Goal: Task Accomplishment & Management: Manage account settings

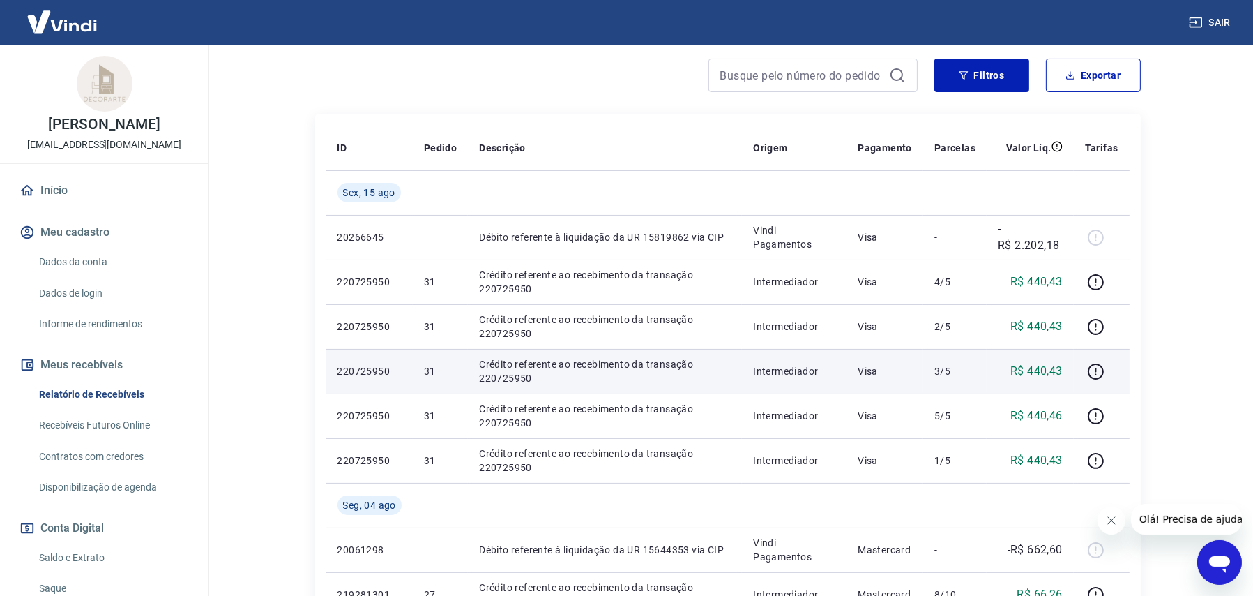
scroll to position [279, 0]
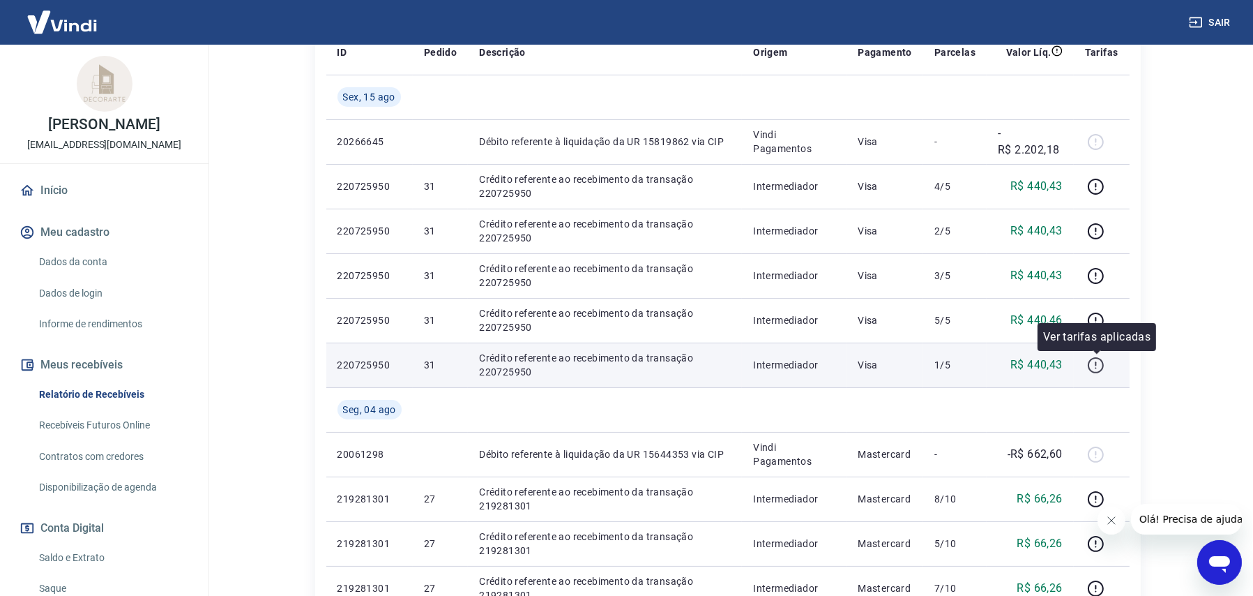
click at [1093, 368] on icon "button" at bounding box center [1095, 364] width 17 height 17
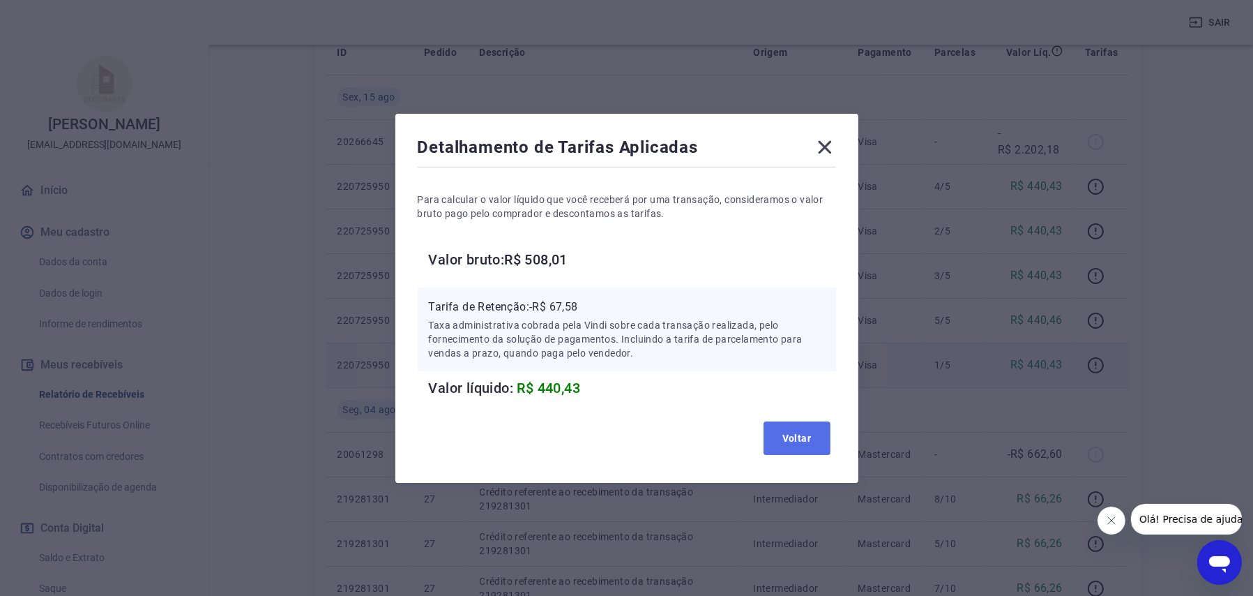
click at [800, 430] on button "Voltar" at bounding box center [797, 437] width 67 height 33
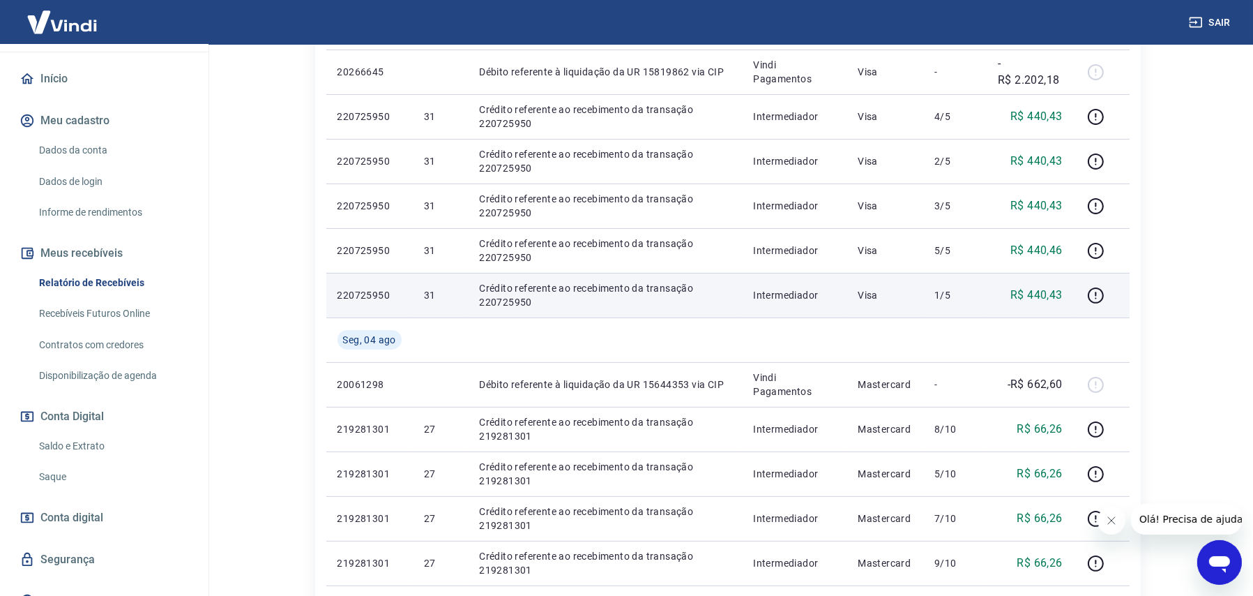
scroll to position [131, 0]
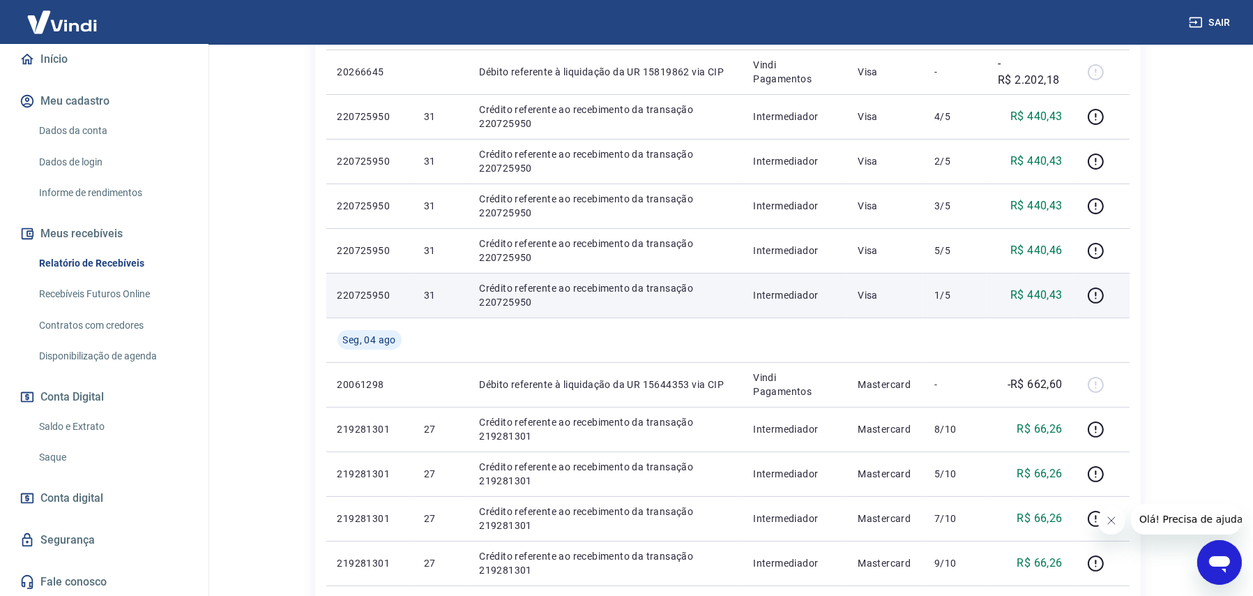
click at [66, 428] on link "Saldo e Extrato" at bounding box center [112, 426] width 158 height 29
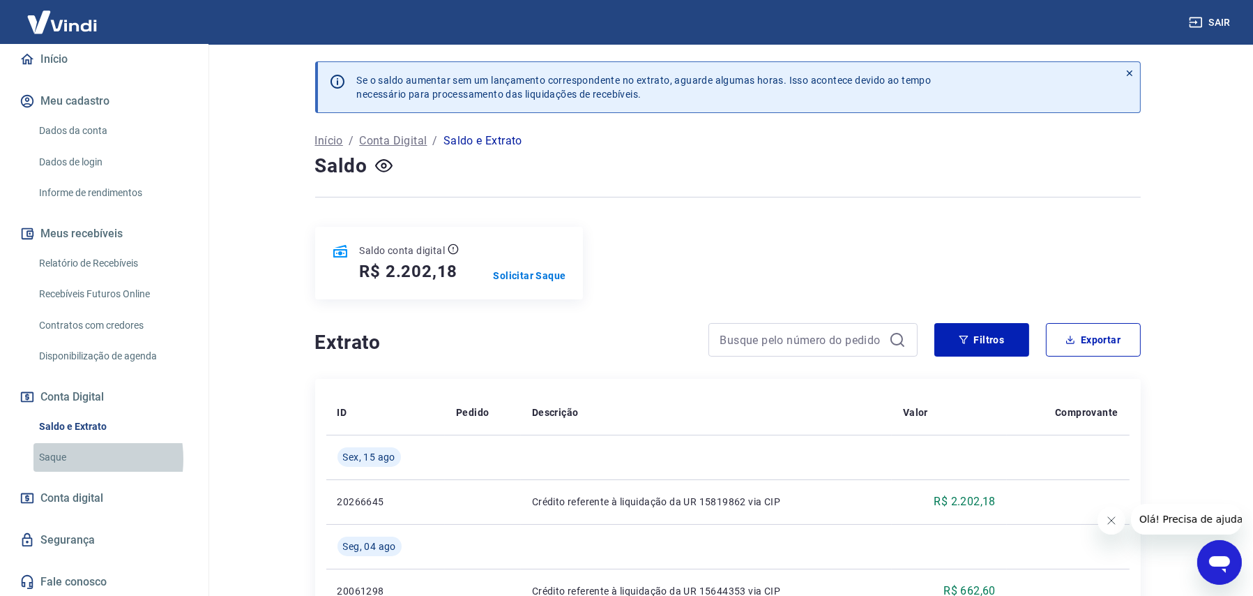
click at [62, 459] on link "Saque" at bounding box center [112, 457] width 158 height 29
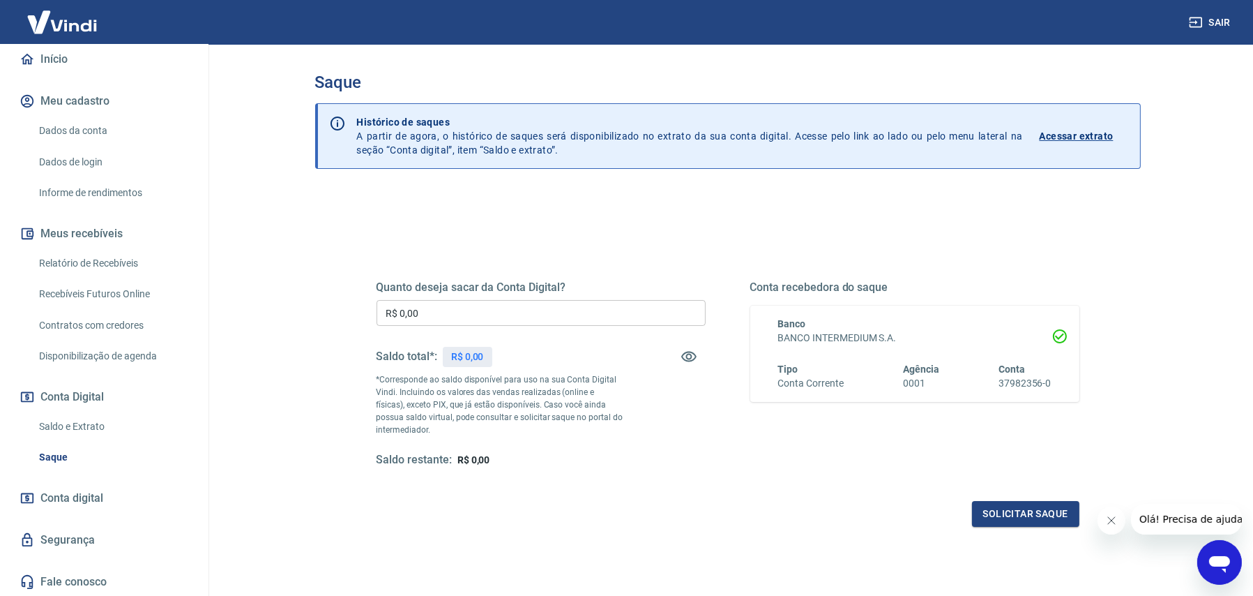
click at [66, 497] on span "Conta digital" at bounding box center [71, 498] width 63 height 20
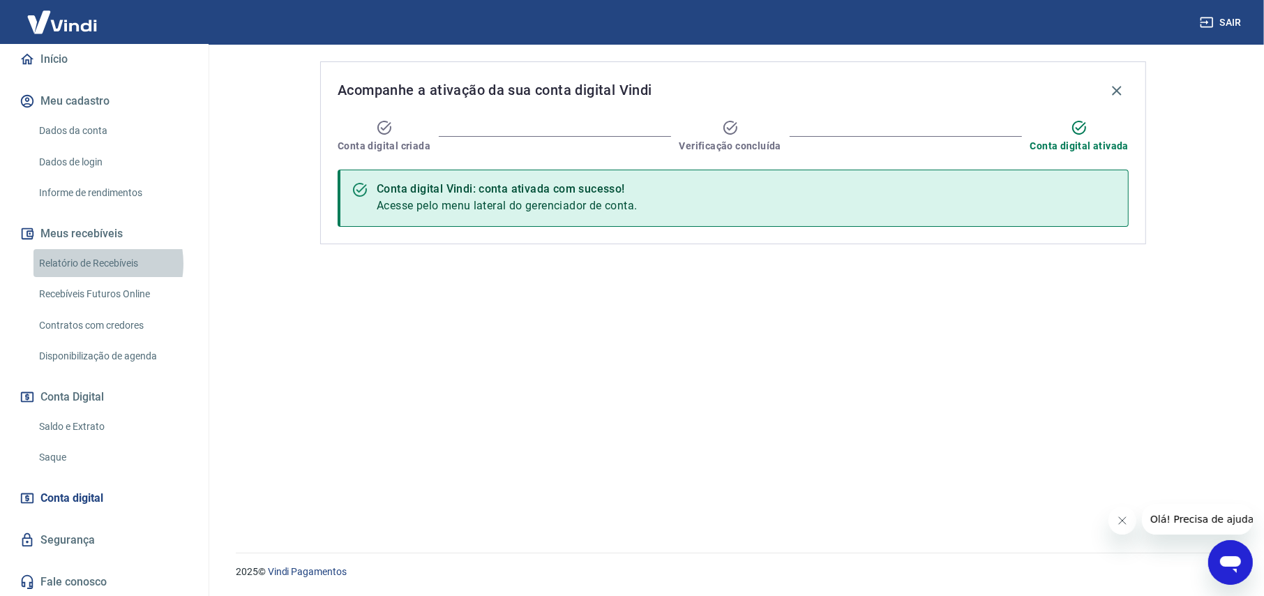
click at [89, 262] on link "Relatório de Recebíveis" at bounding box center [112, 263] width 158 height 29
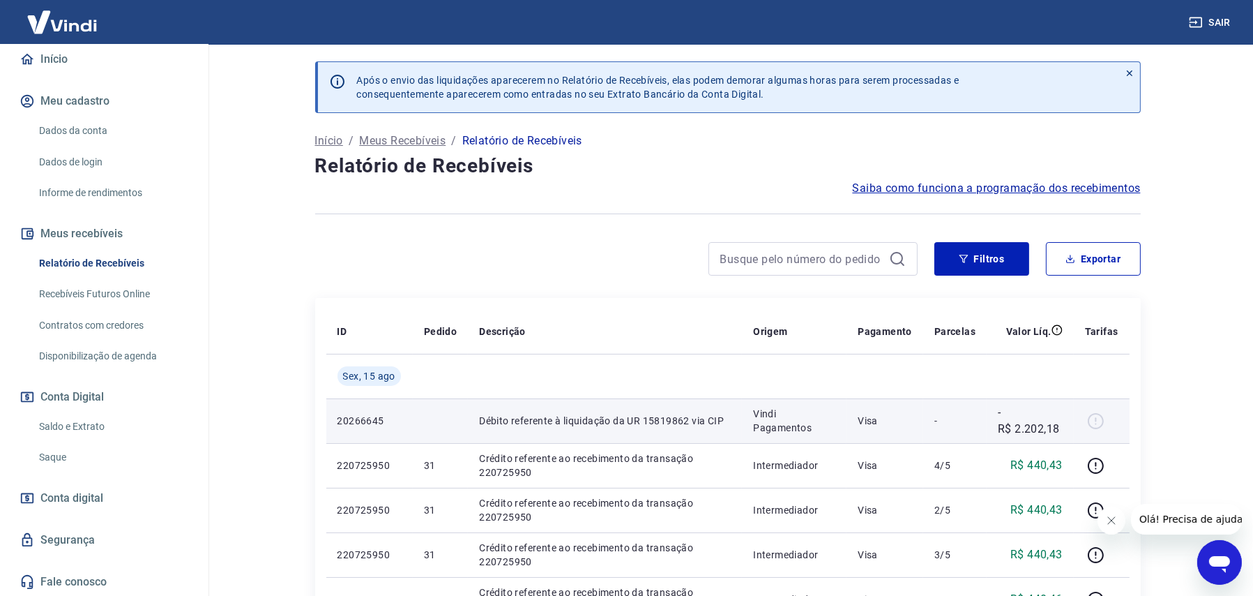
click at [1103, 418] on div at bounding box center [1101, 420] width 33 height 22
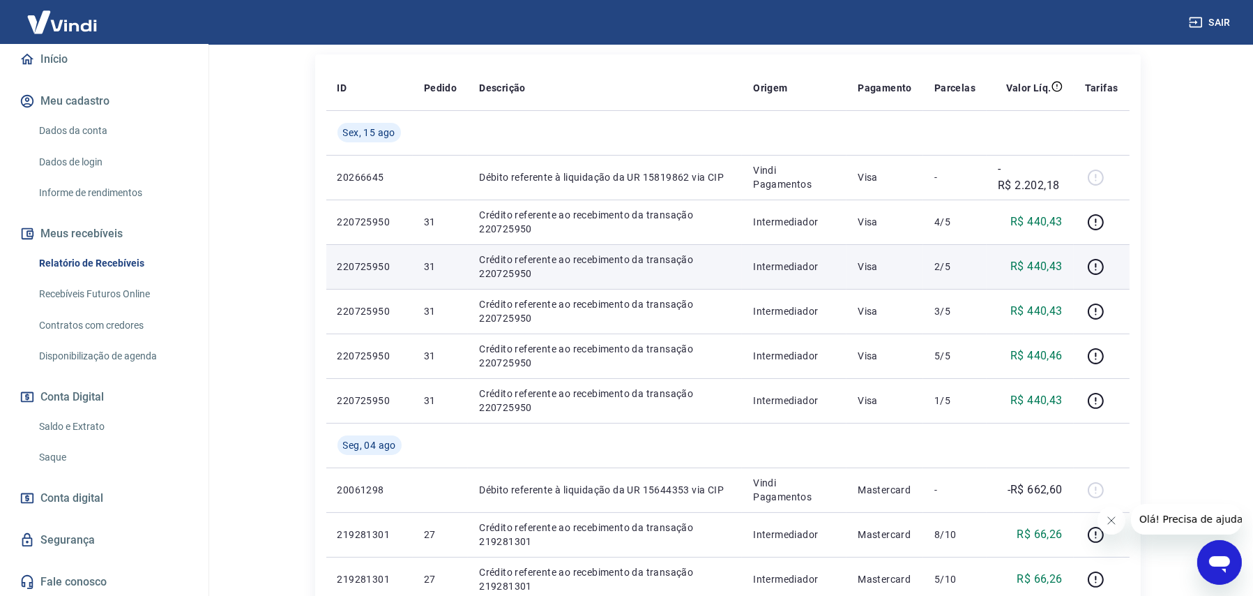
scroll to position [209, 0]
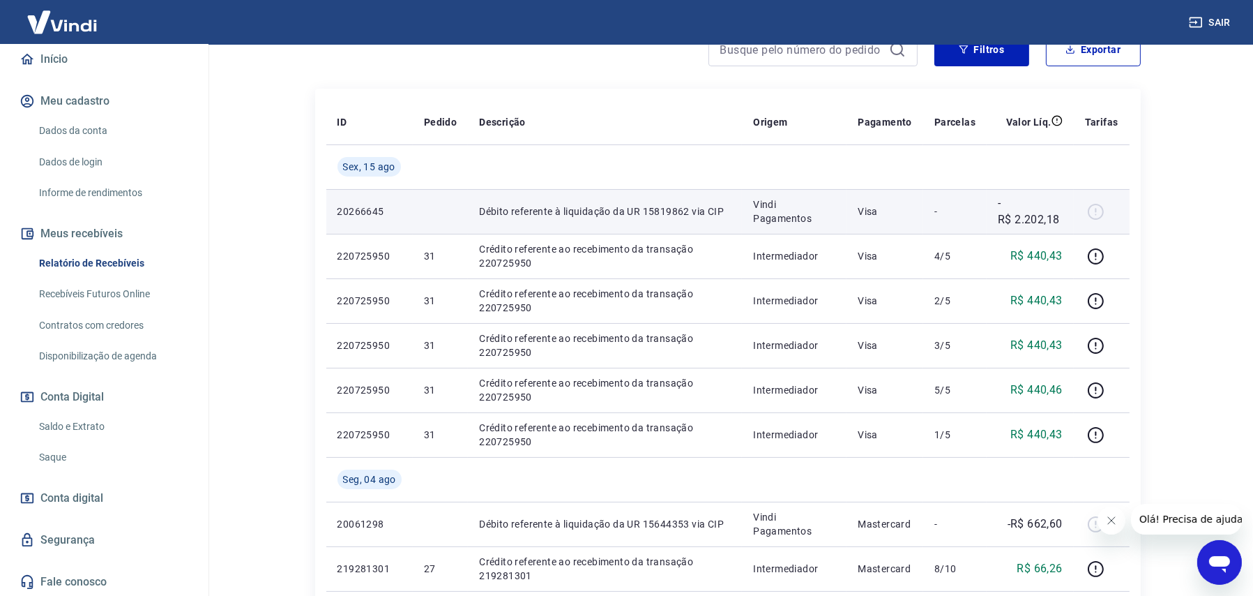
click at [1098, 209] on div at bounding box center [1101, 211] width 33 height 22
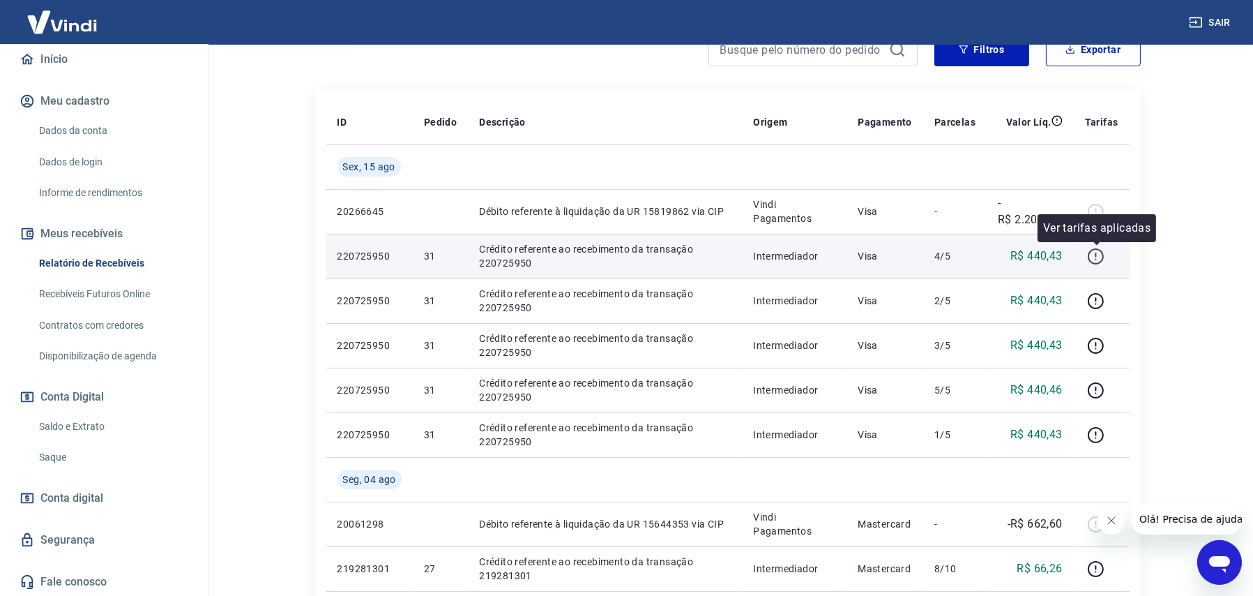
click at [1098, 255] on icon "button" at bounding box center [1095, 256] width 17 height 17
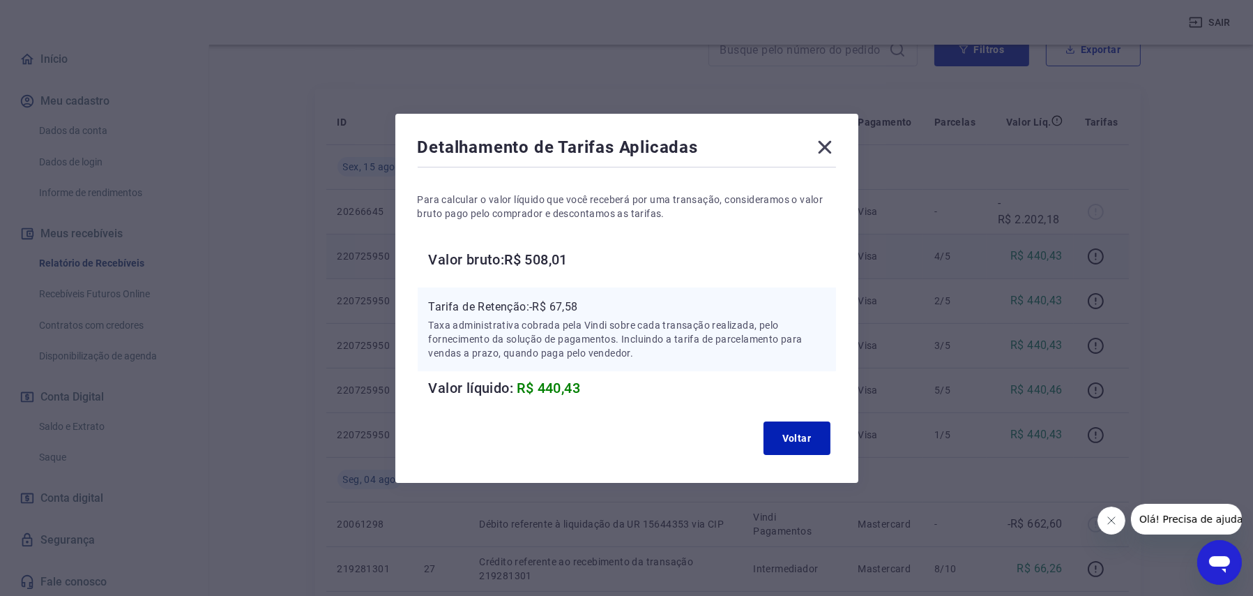
click at [831, 145] on icon at bounding box center [824, 146] width 13 height 13
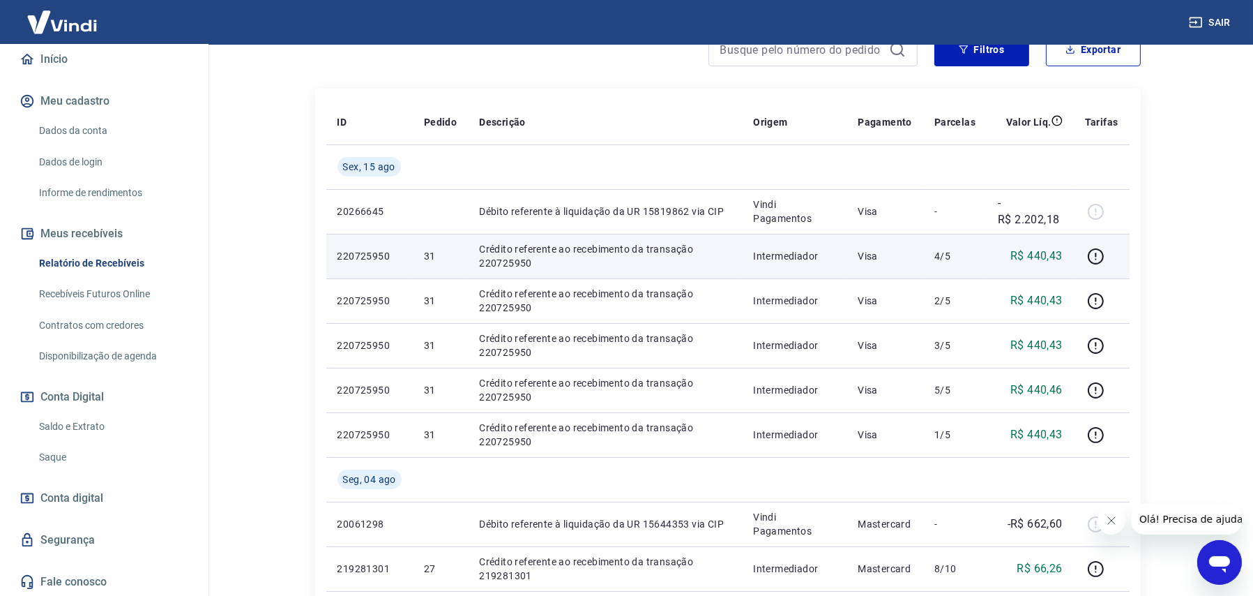
scroll to position [0, 0]
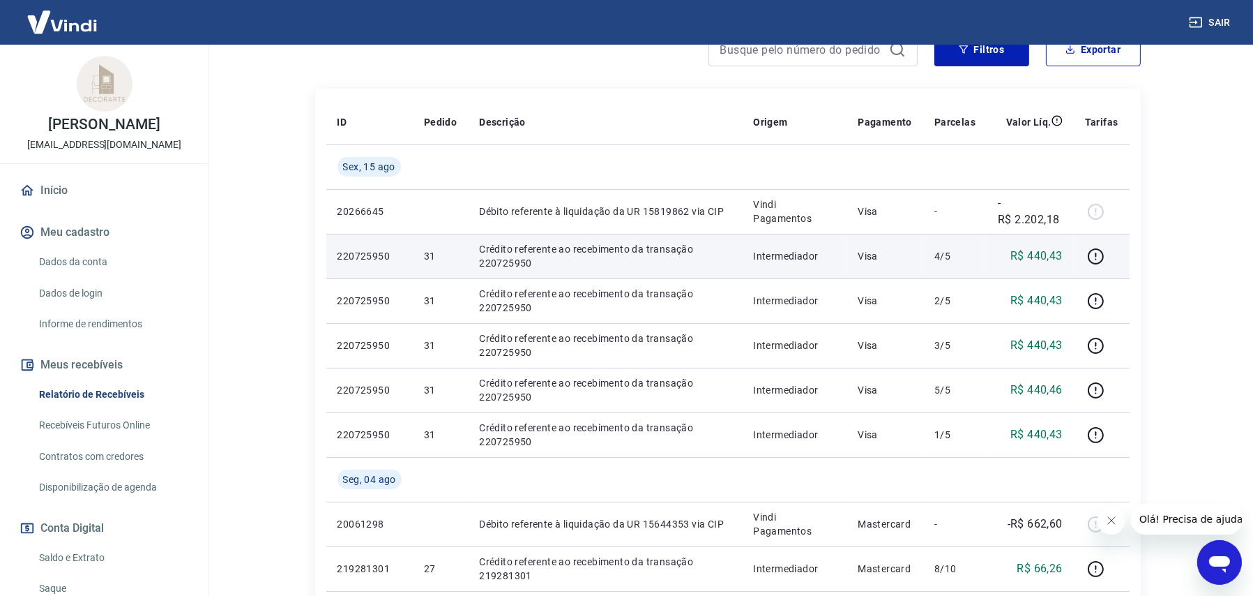
click at [96, 486] on link "Disponibilização de agenda" at bounding box center [112, 487] width 158 height 29
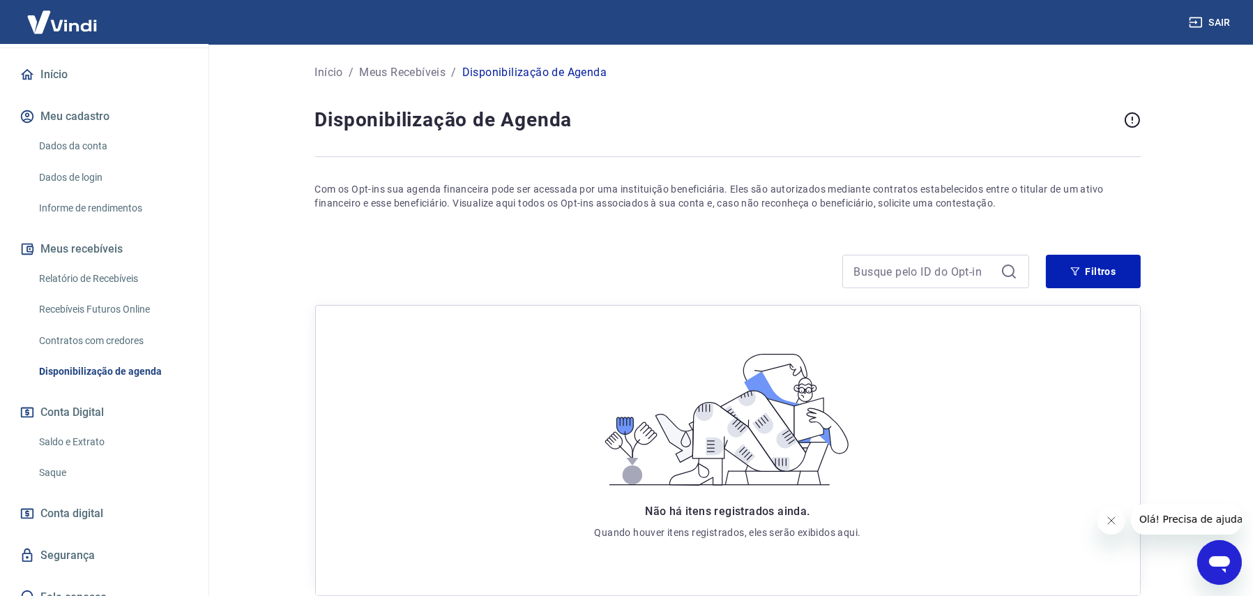
scroll to position [131, 0]
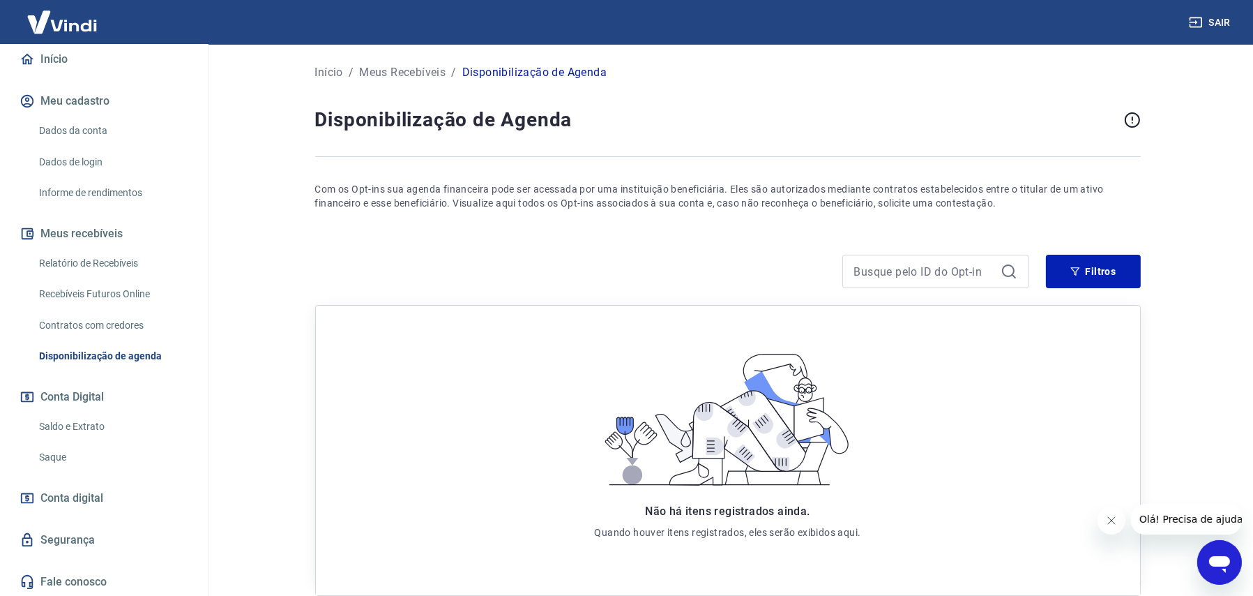
click at [70, 427] on link "Saldo e Extrato" at bounding box center [112, 426] width 158 height 29
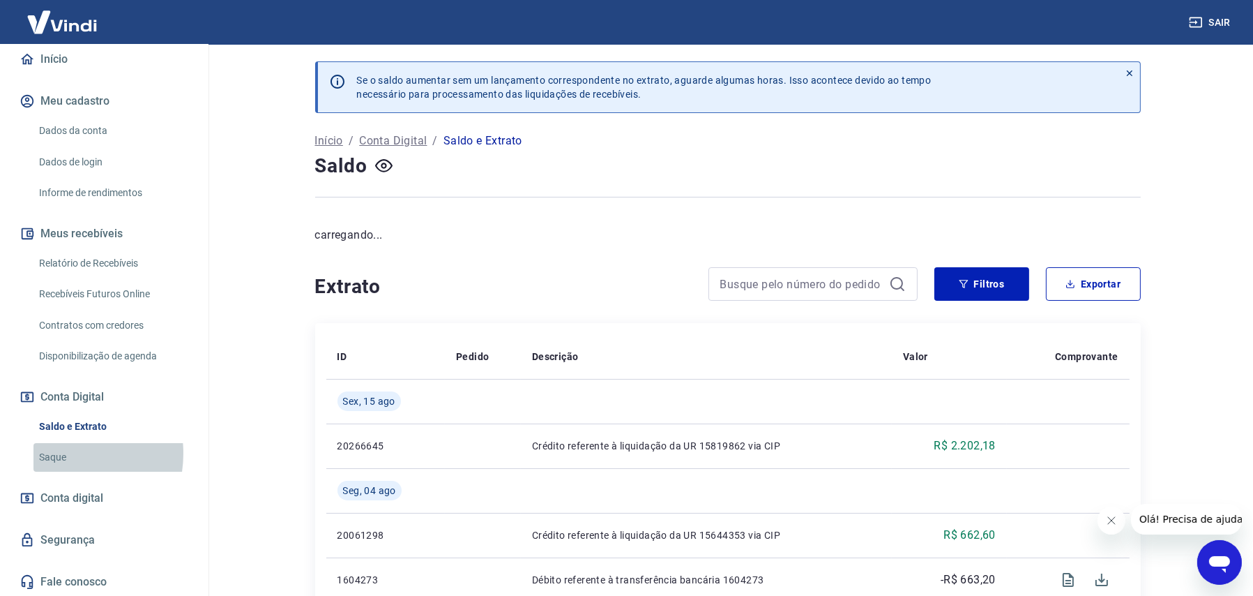
click at [59, 453] on link "Saque" at bounding box center [112, 457] width 158 height 29
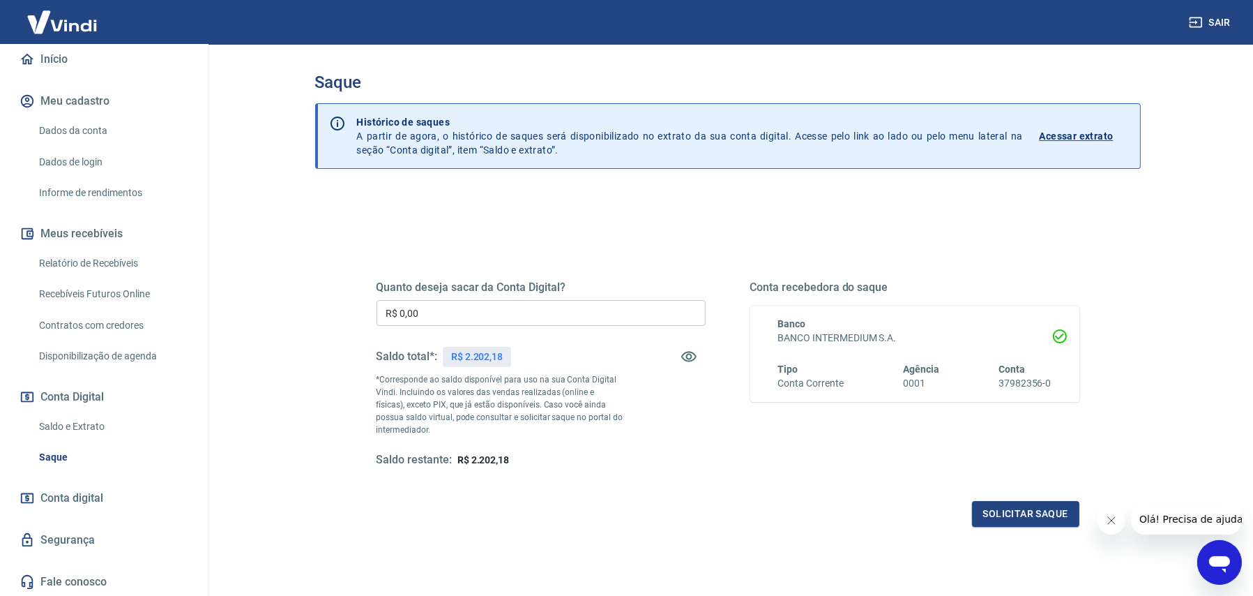
click at [453, 306] on input "R$ 0,00" at bounding box center [541, 313] width 329 height 26
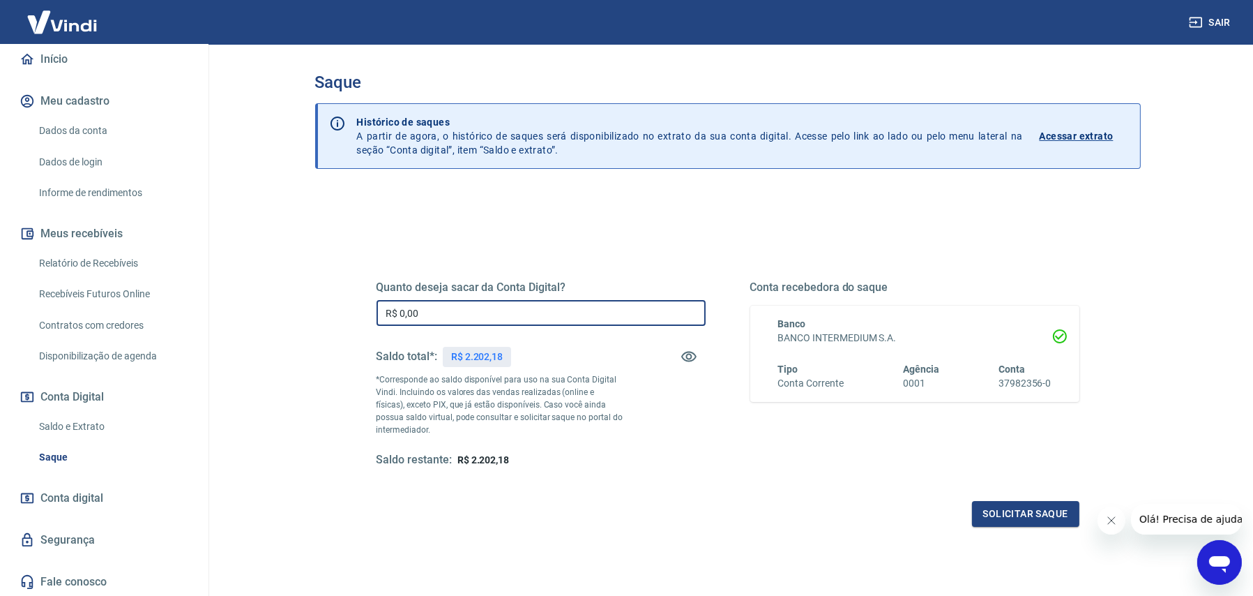
drag, startPoint x: 453, startPoint y: 306, endPoint x: 232, endPoint y: 299, distance: 221.9
click at [232, 299] on main "Saque Histórico de saques A partir de agora, o histórico de saques será disponi…" at bounding box center [727, 320] width 1051 height 551
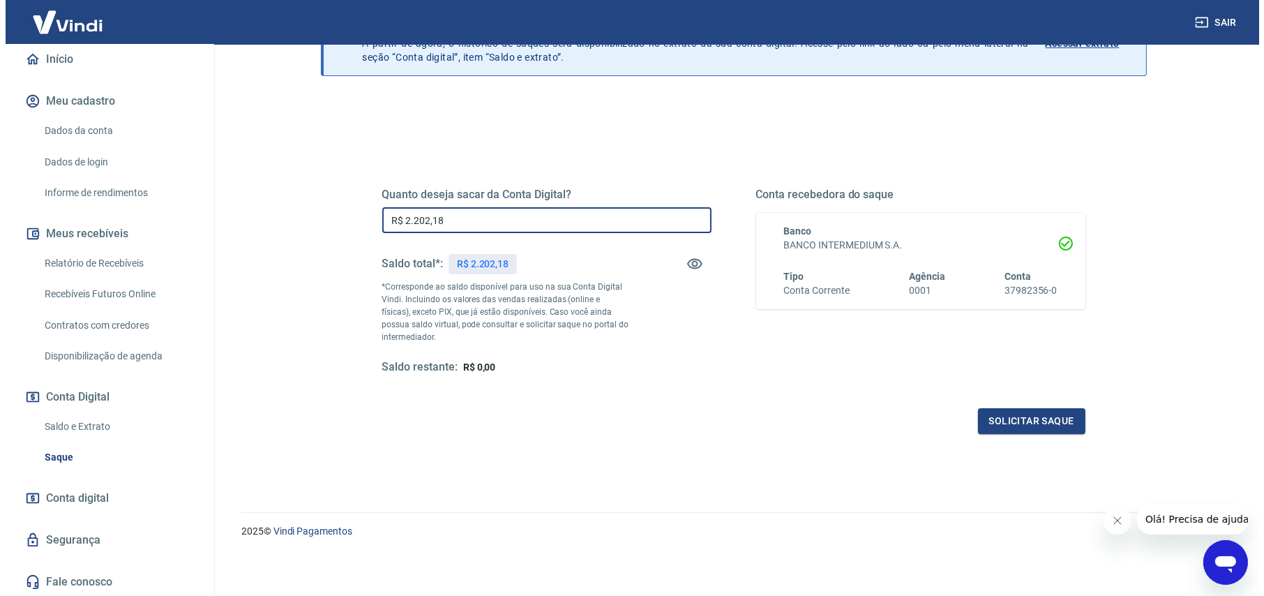
scroll to position [93, 0]
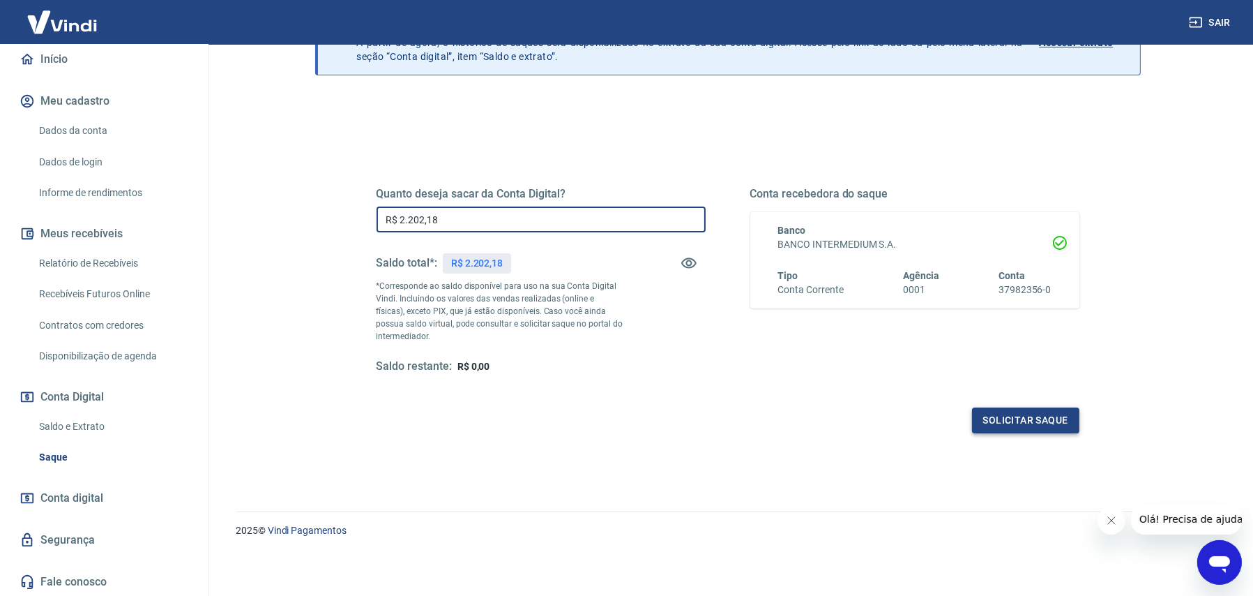
type input "R$ 2.202,18"
click at [1034, 416] on button "Solicitar saque" at bounding box center [1025, 420] width 107 height 26
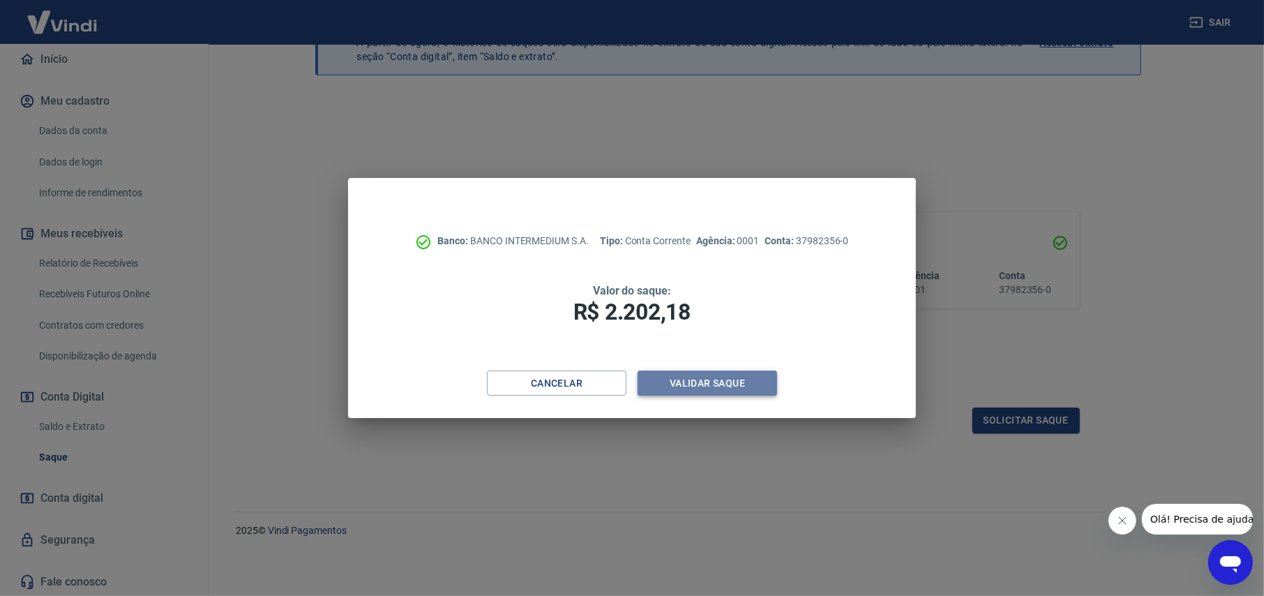
click at [694, 375] on button "Validar saque" at bounding box center [706, 383] width 139 height 26
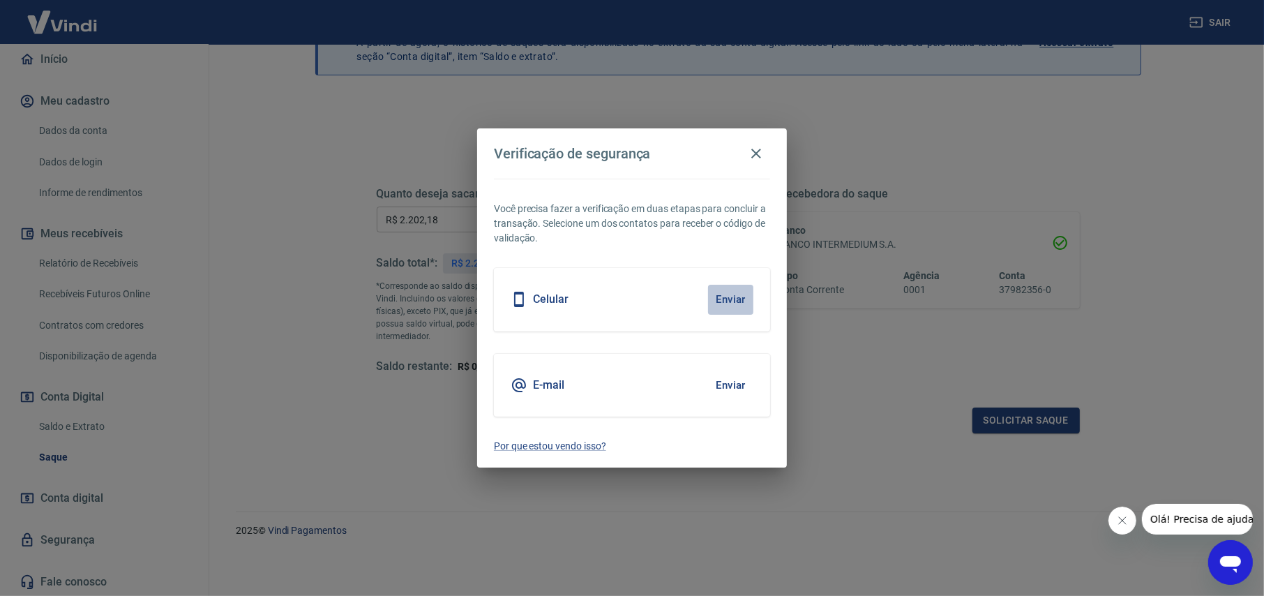
click at [724, 296] on button "Enviar" at bounding box center [730, 299] width 45 height 29
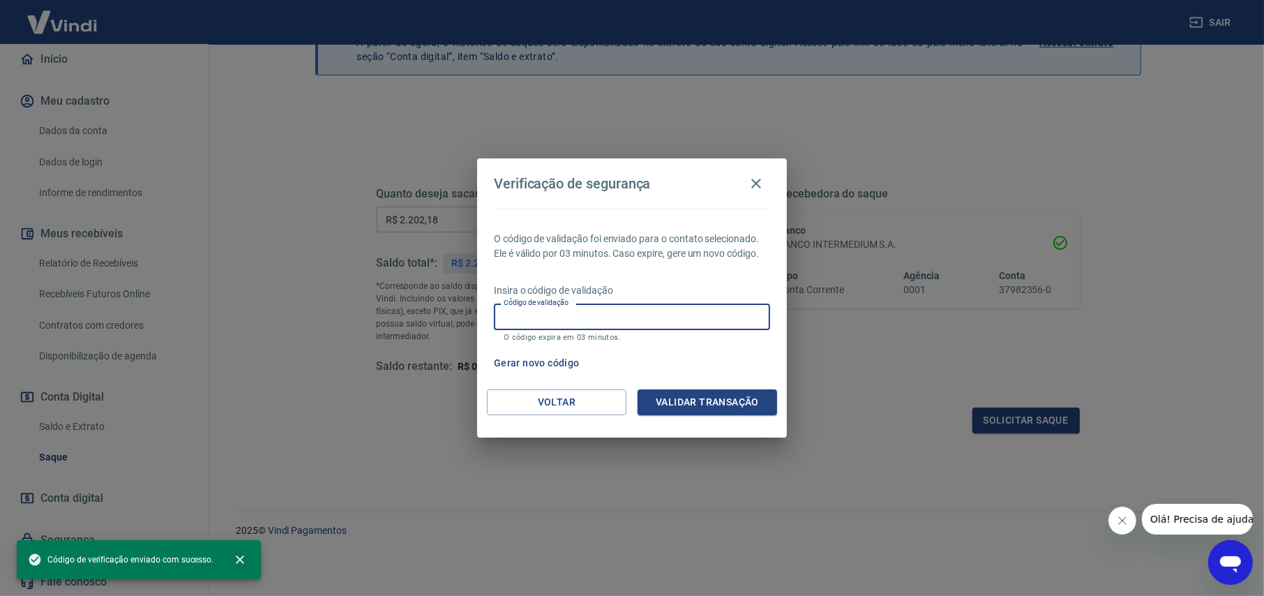
click at [665, 321] on input "Código de validação" at bounding box center [632, 316] width 276 height 26
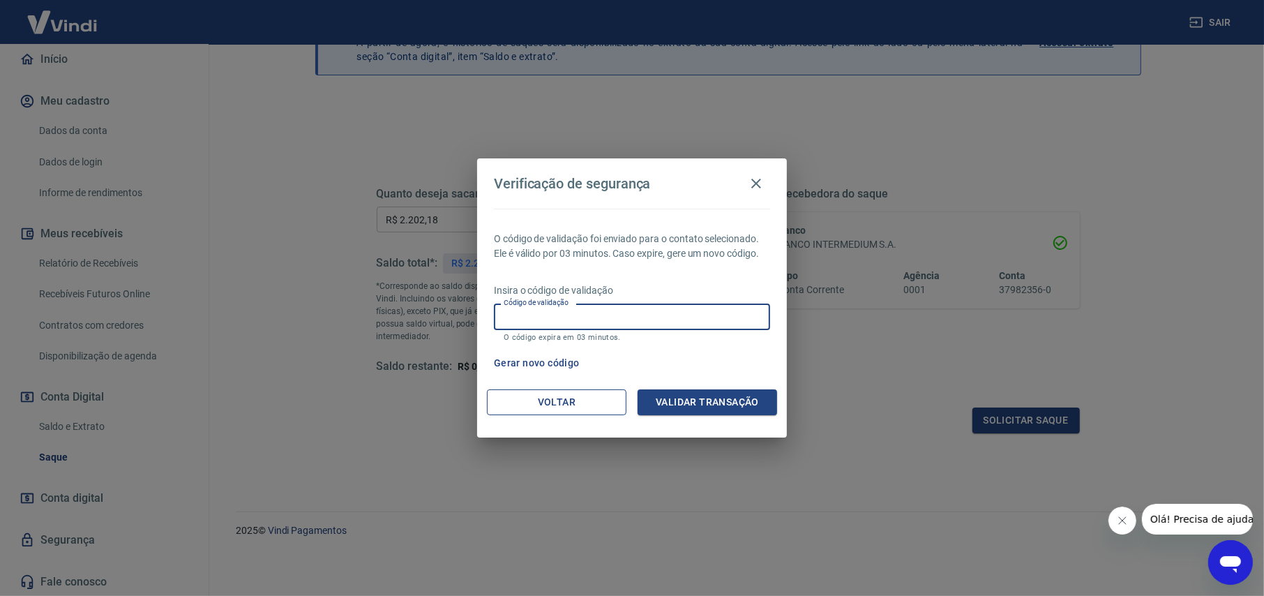
click at [563, 402] on button "Voltar" at bounding box center [556, 402] width 139 height 26
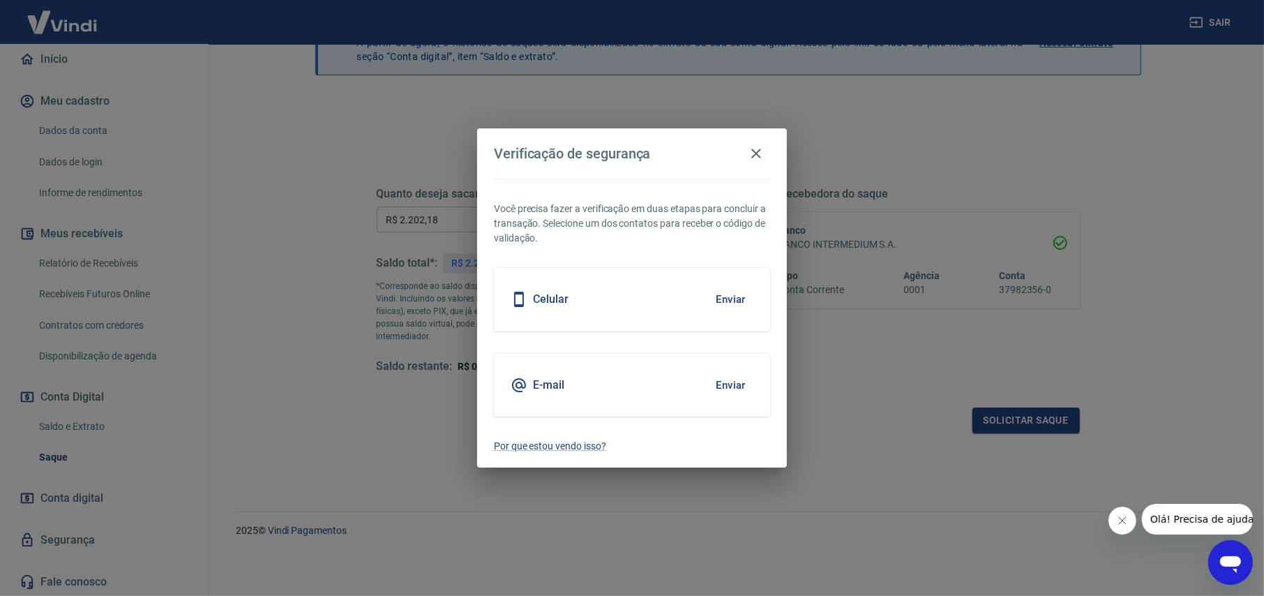
click at [593, 380] on div "E-mail Enviar" at bounding box center [632, 385] width 276 height 63
click at [560, 381] on h5 "E-mail" at bounding box center [548, 385] width 31 height 14
click at [732, 384] on button "Enviar" at bounding box center [730, 384] width 45 height 29
click at [729, 382] on button "Enviar" at bounding box center [730, 384] width 45 height 29
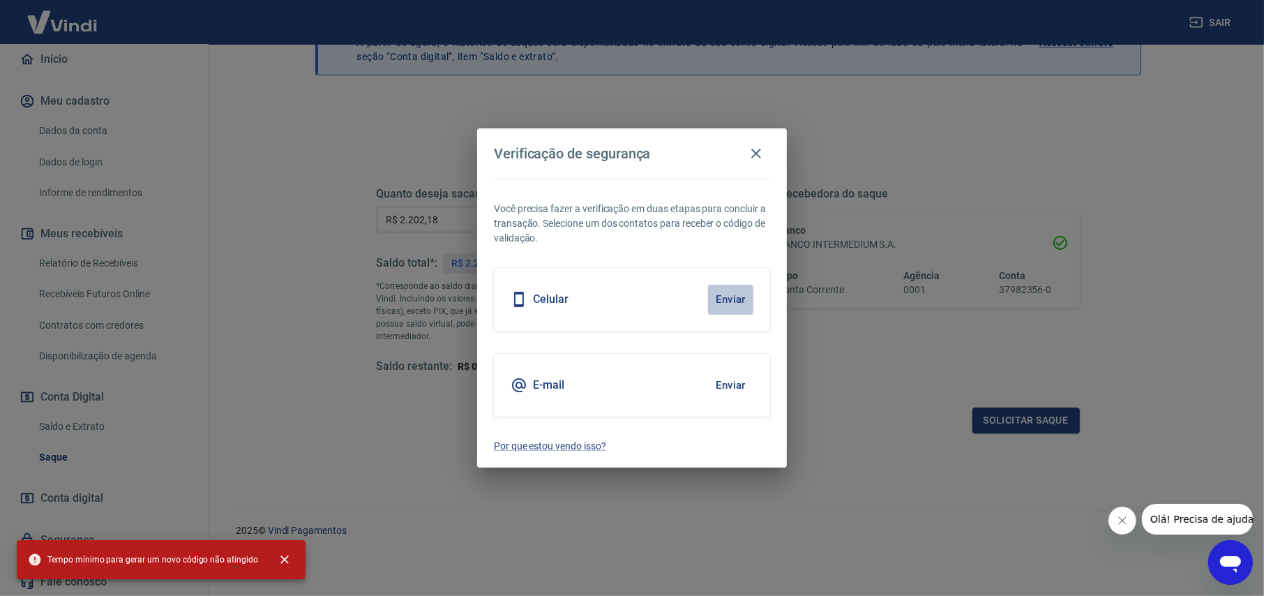
click at [721, 303] on button "Enviar" at bounding box center [730, 299] width 45 height 29
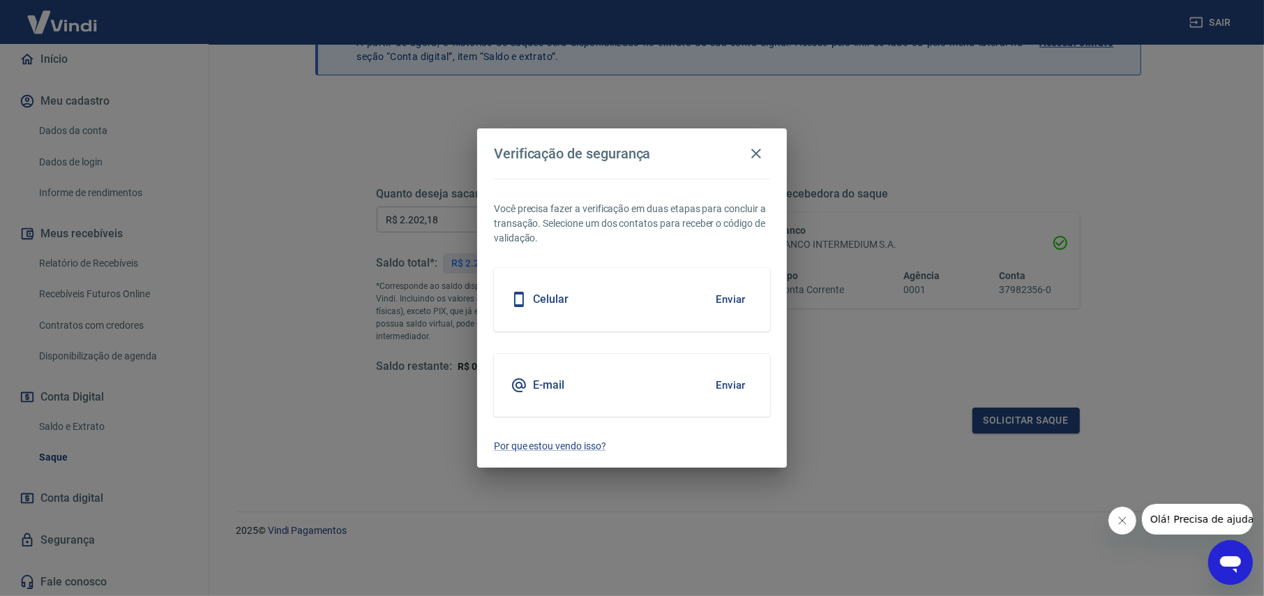
click at [559, 298] on h5 "Celular" at bounding box center [551, 299] width 36 height 14
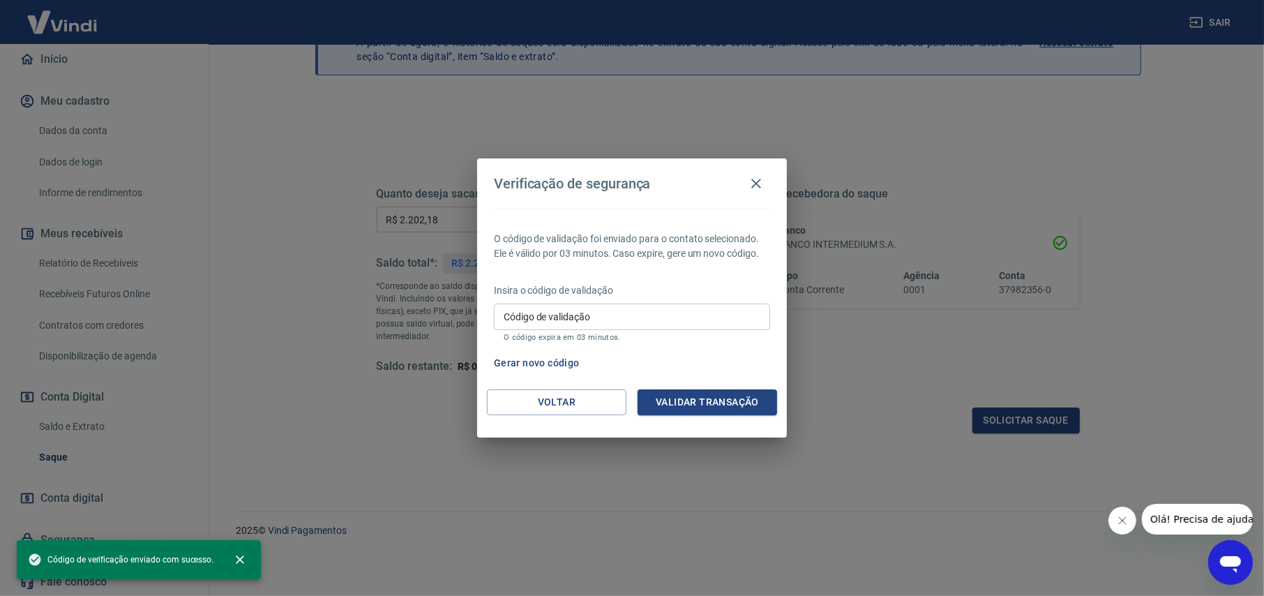
click at [734, 298] on div "Insira o código de validação Código de validação Código de validação O código e…" at bounding box center [632, 313] width 276 height 61
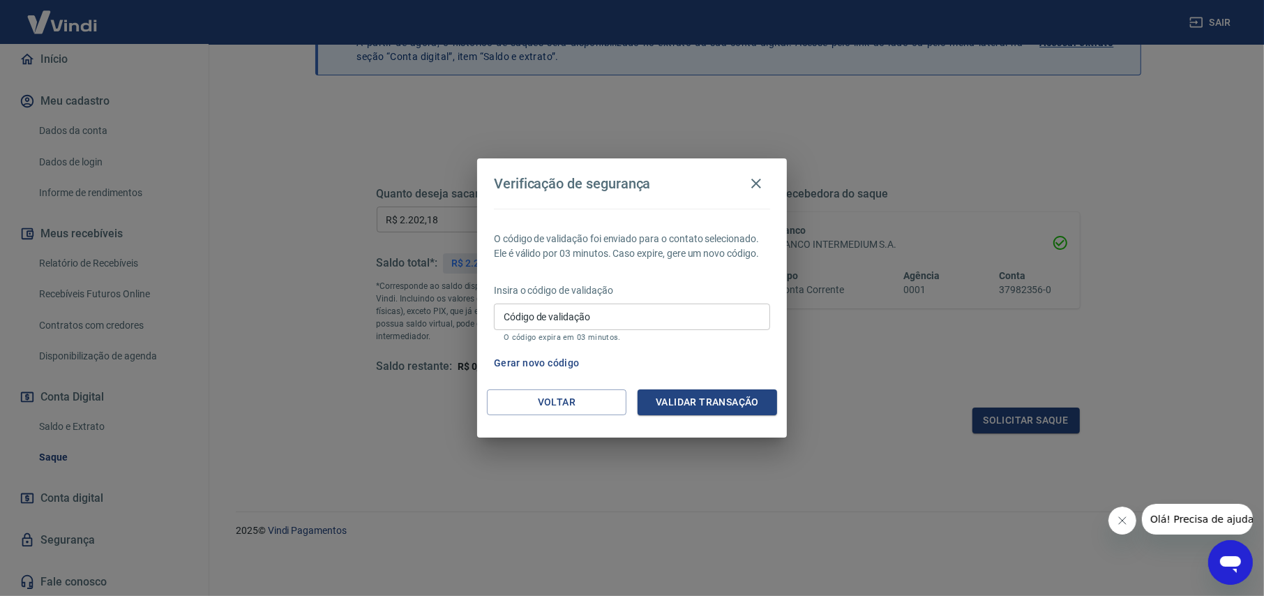
click at [642, 308] on input "Código de validação" at bounding box center [632, 316] width 276 height 26
click at [707, 399] on button "Validar transação" at bounding box center [706, 402] width 139 height 26
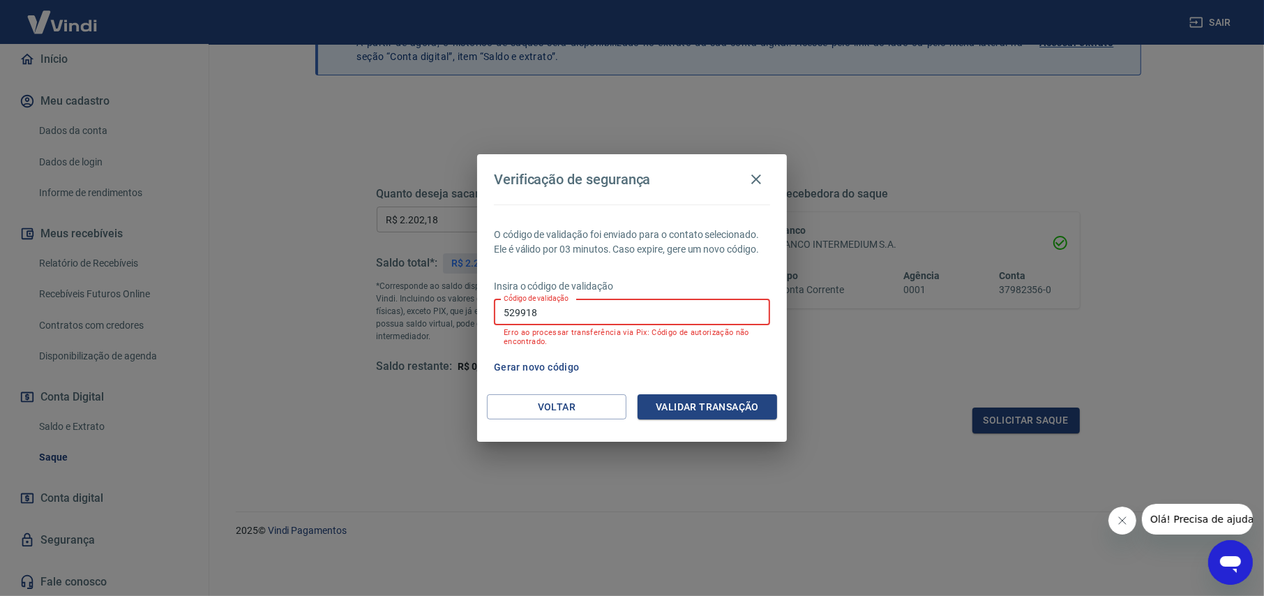
drag, startPoint x: 574, startPoint y: 308, endPoint x: 474, endPoint y: 291, distance: 101.0
click at [474, 291] on div "Verificação de segurança O código de validação foi enviado para o contato selec…" at bounding box center [632, 298] width 1264 height 596
type input "529918"
click at [717, 410] on button "Validar transação" at bounding box center [706, 407] width 139 height 26
click at [540, 368] on button "Gerar novo código" at bounding box center [536, 367] width 97 height 26
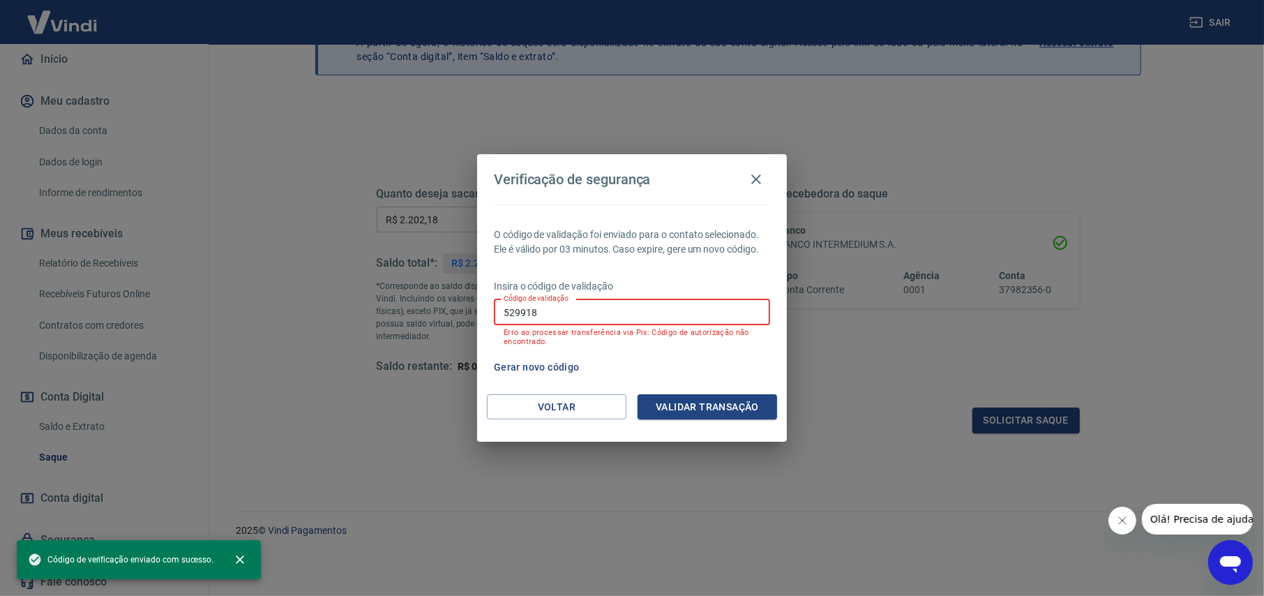
drag, startPoint x: 559, startPoint y: 310, endPoint x: 460, endPoint y: 309, distance: 98.3
click at [460, 309] on div "Verificação de segurança O código de validação foi enviado para o contato selec…" at bounding box center [632, 298] width 1264 height 596
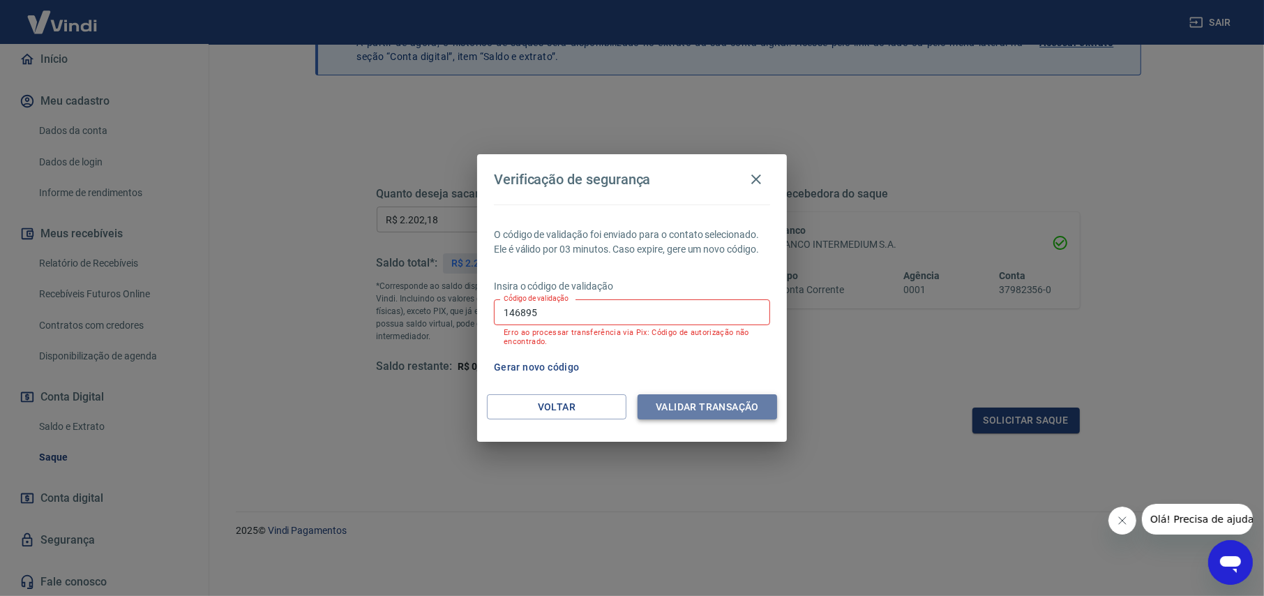
click at [720, 403] on button "Validar transação" at bounding box center [706, 407] width 139 height 26
click at [601, 310] on input "146895" at bounding box center [632, 312] width 276 height 26
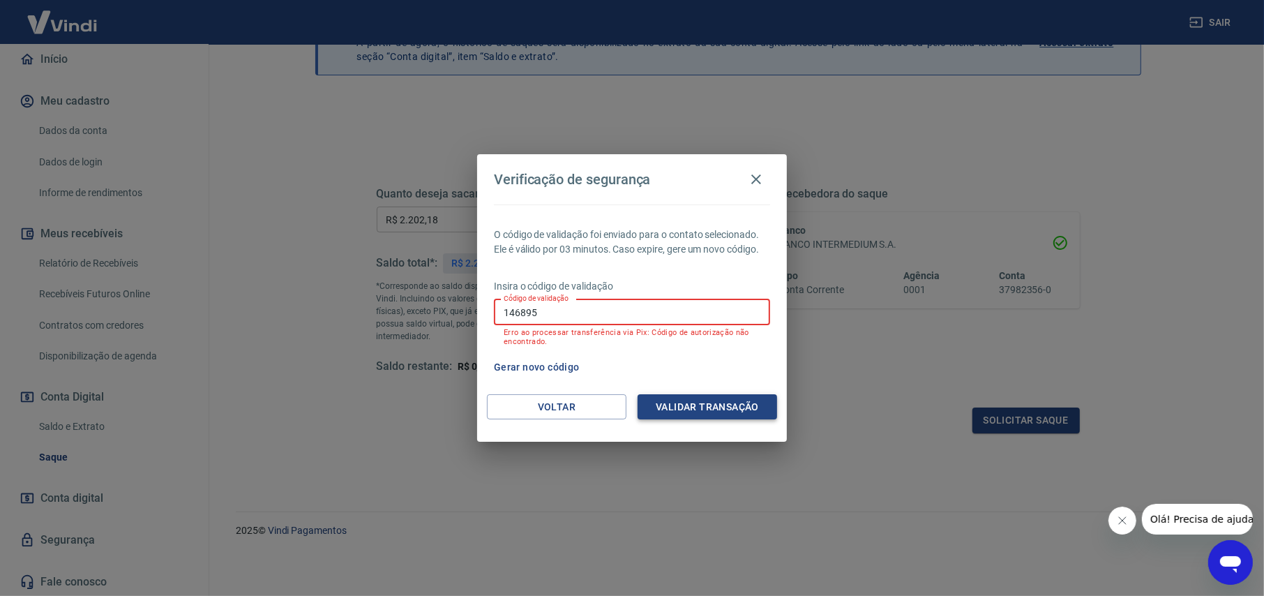
click at [719, 407] on button "Validar transação" at bounding box center [706, 407] width 139 height 26
drag, startPoint x: 580, startPoint y: 308, endPoint x: 416, endPoint y: 287, distance: 165.9
click at [416, 287] on div "Verificação de segurança O código de validação foi enviado para o contato selec…" at bounding box center [632, 298] width 1264 height 596
type input "955615"
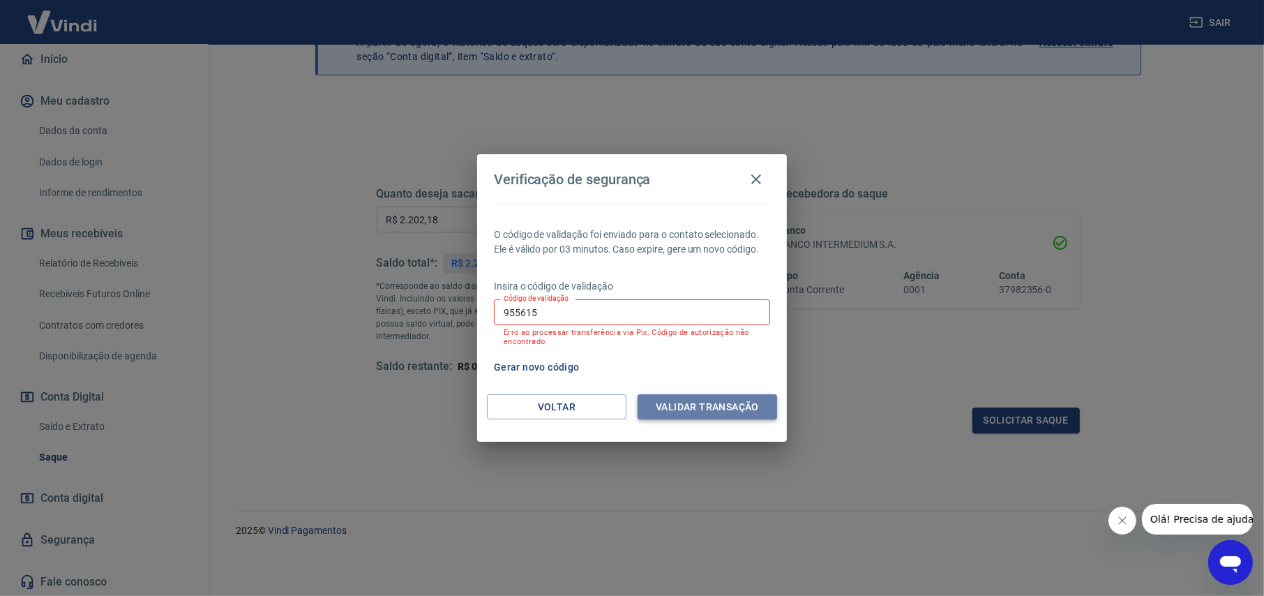
click at [711, 407] on button "Validar transação" at bounding box center [706, 407] width 139 height 26
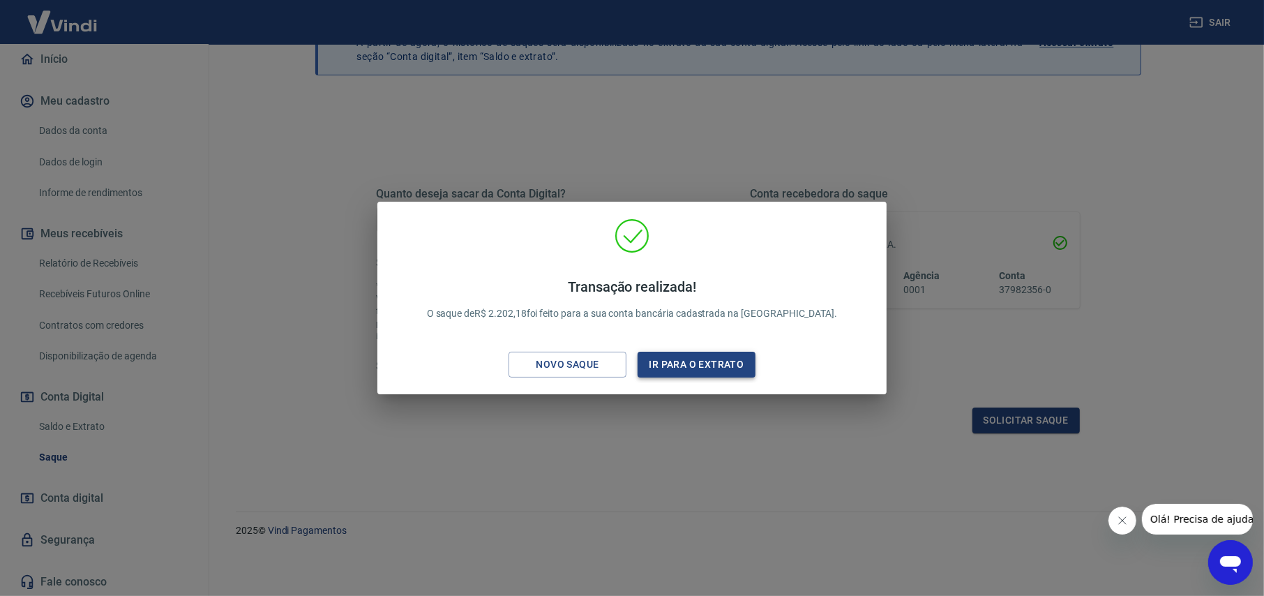
click at [698, 374] on button "Ir para o extrato" at bounding box center [696, 364] width 118 height 26
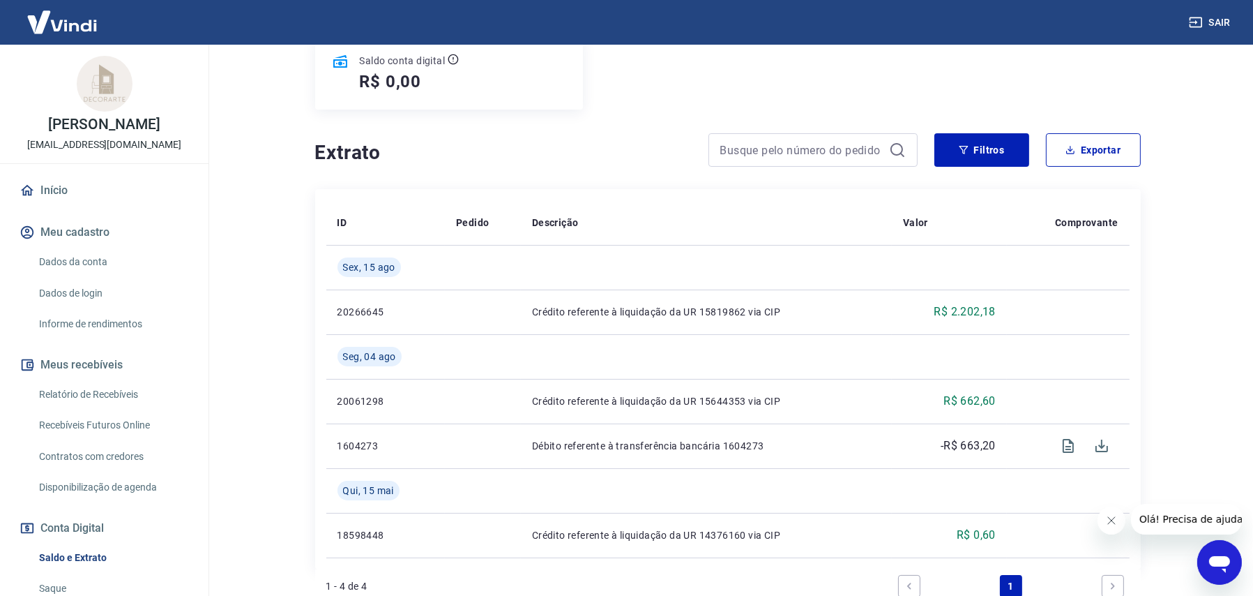
scroll to position [6, 0]
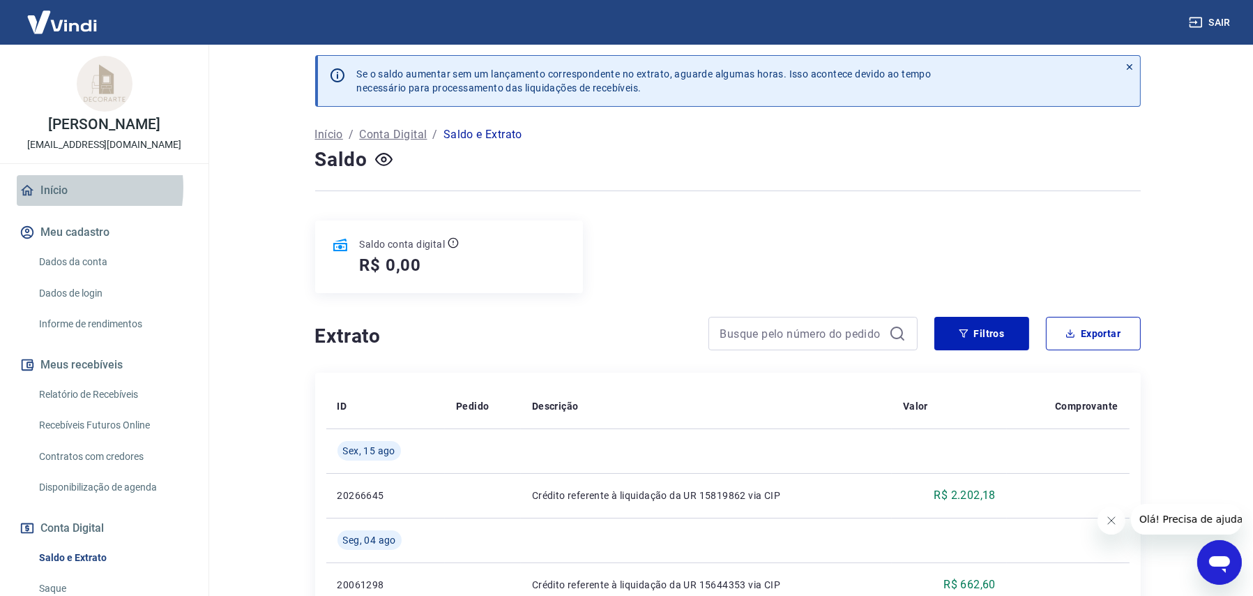
click at [53, 188] on link "Início" at bounding box center [104, 190] width 175 height 31
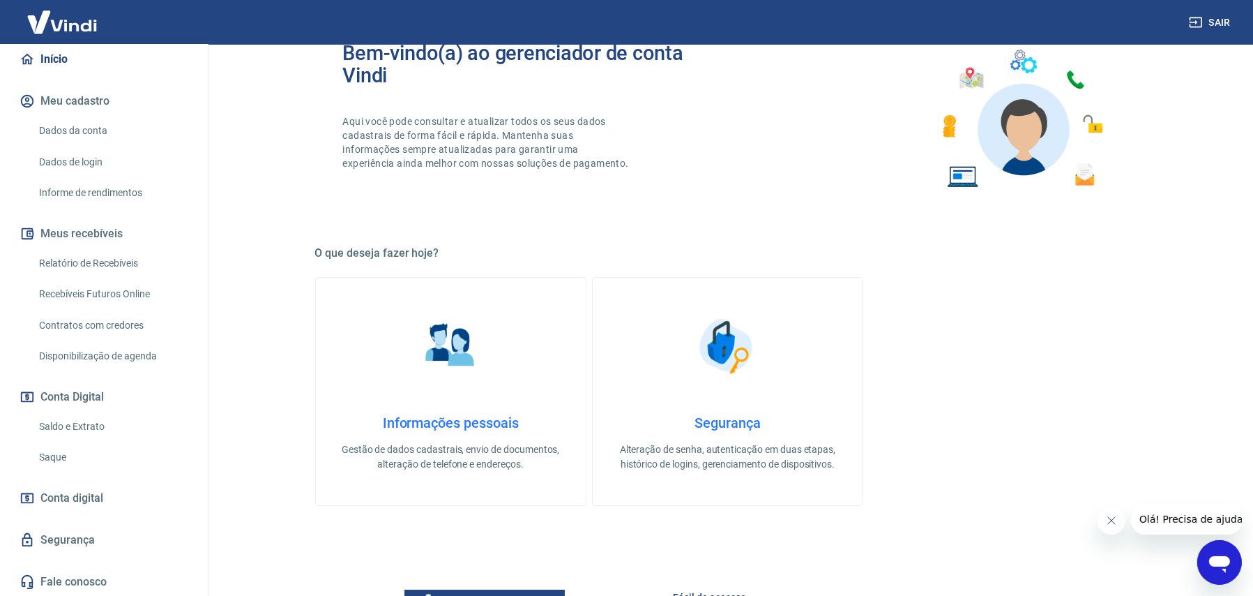
scroll to position [209, 0]
